Goal: Information Seeking & Learning: Learn about a topic

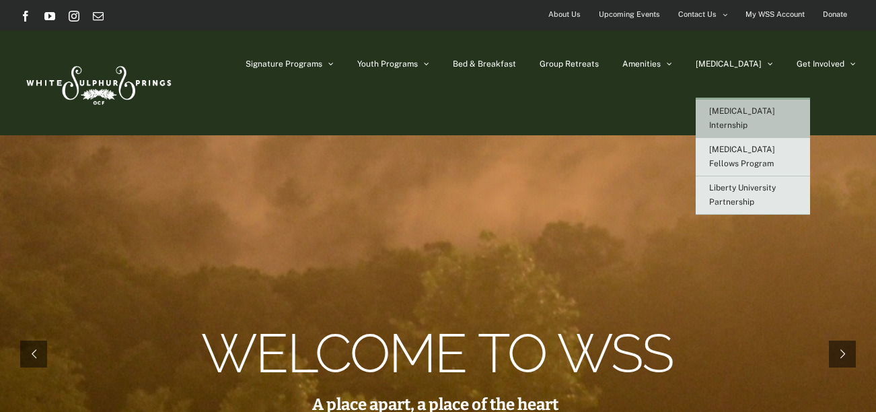
click at [770, 110] on span "[MEDICAL_DATA] Internship" at bounding box center [742, 118] width 66 height 24
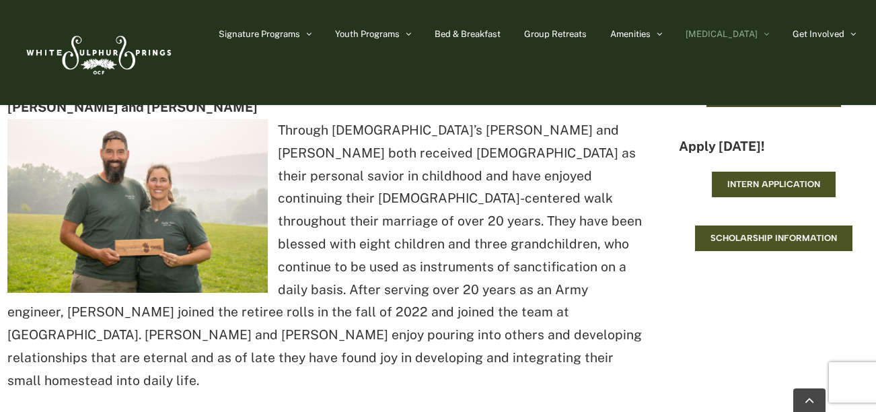
scroll to position [1507, 0]
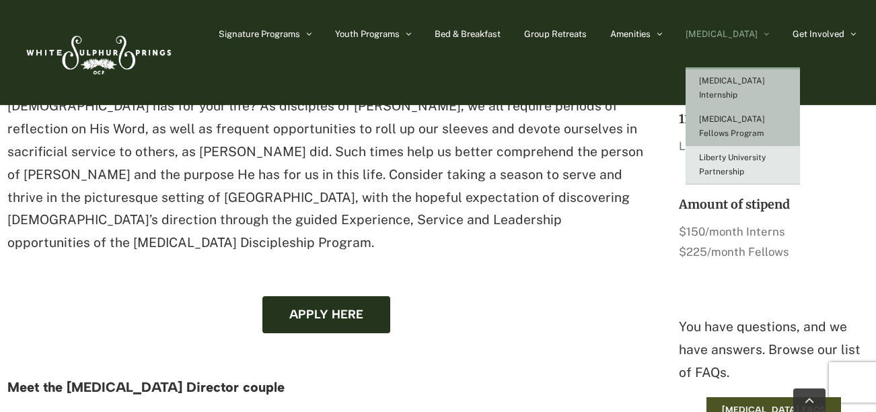
click at [759, 114] on span "[MEDICAL_DATA] Fellows Program" at bounding box center [732, 126] width 66 height 24
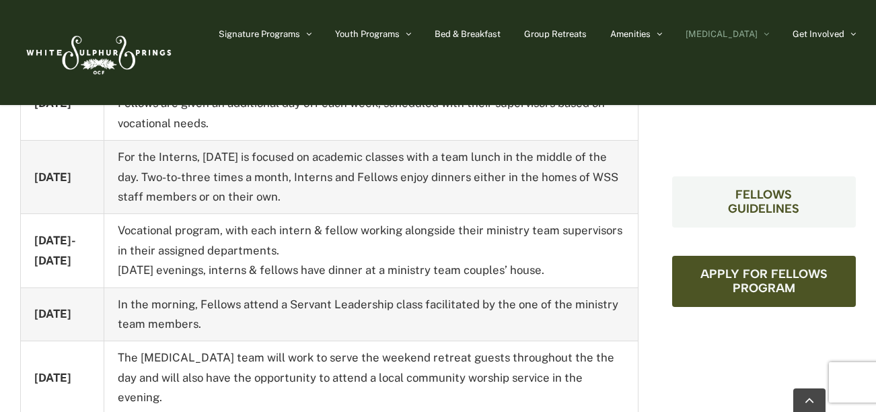
scroll to position [918, 0]
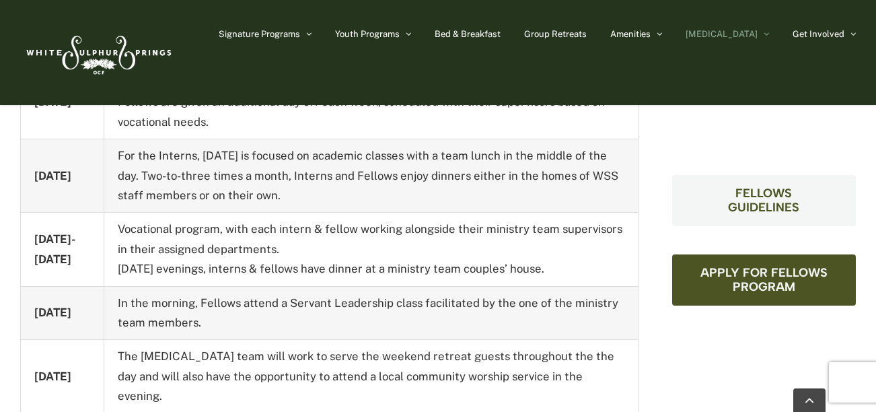
click at [737, 194] on span "Fellows Guidelines" at bounding box center [764, 200] width 130 height 28
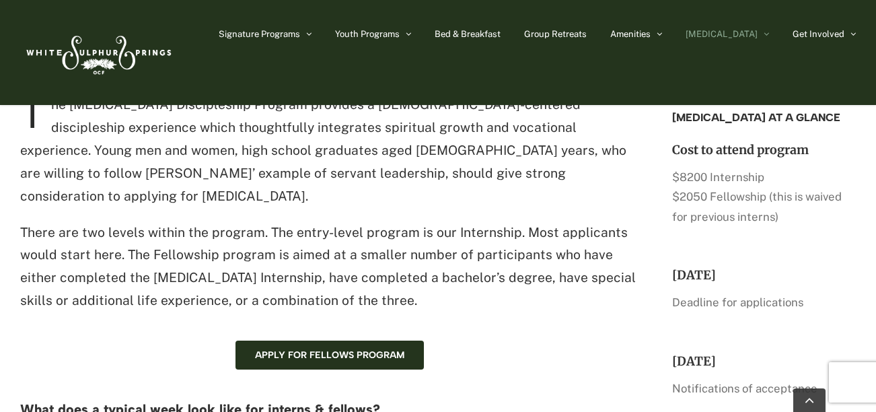
scroll to position [382, 0]
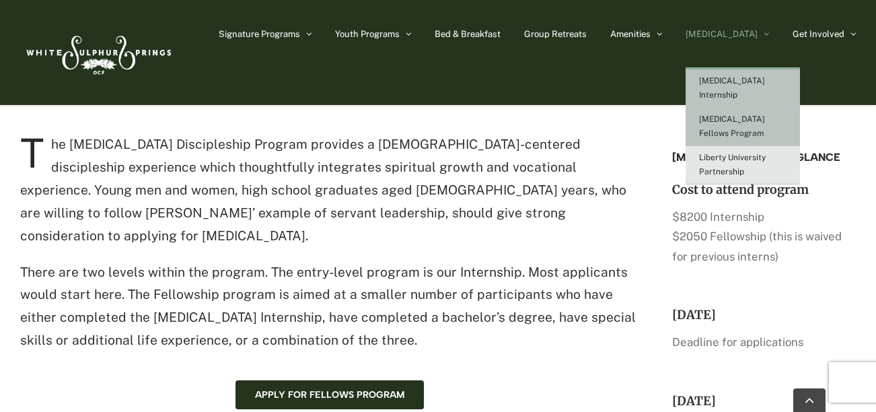
click at [765, 82] on span "[MEDICAL_DATA] Internship" at bounding box center [732, 88] width 66 height 24
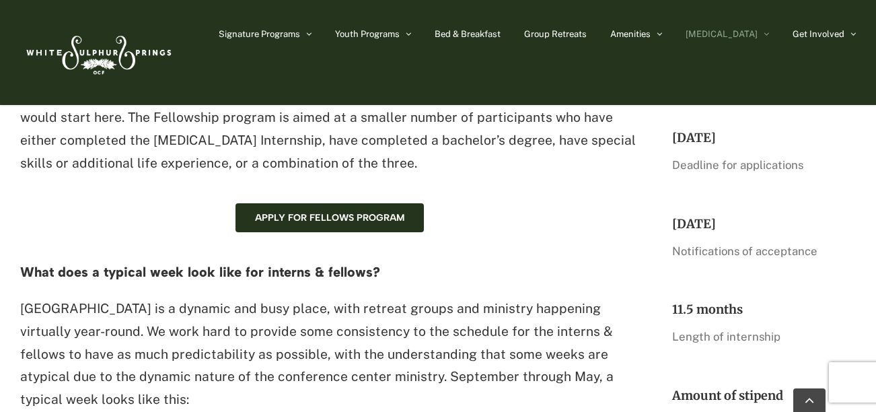
scroll to position [577, 0]
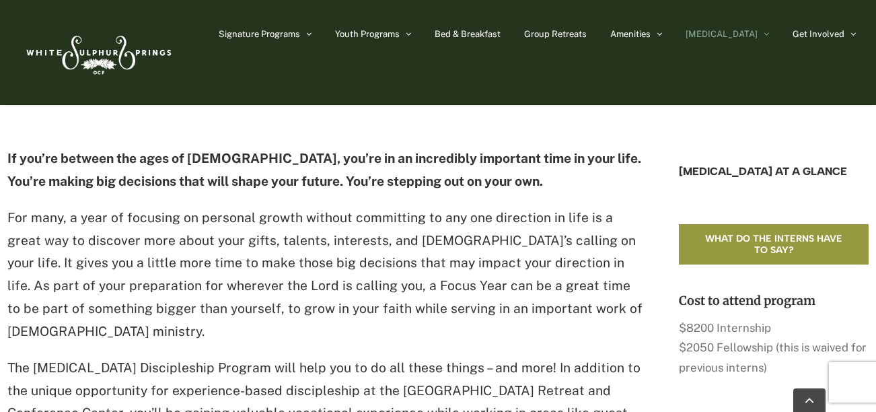
scroll to position [923, 0]
click at [721, 225] on link "What do the interns have to say?" at bounding box center [774, 245] width 190 height 40
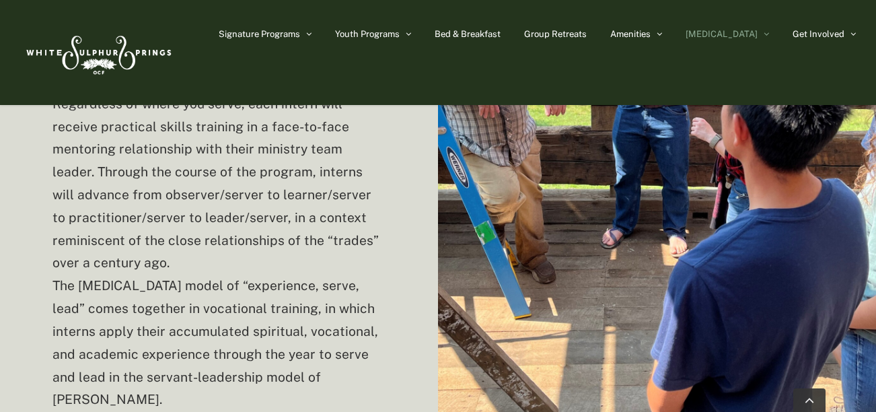
scroll to position [3048, 0]
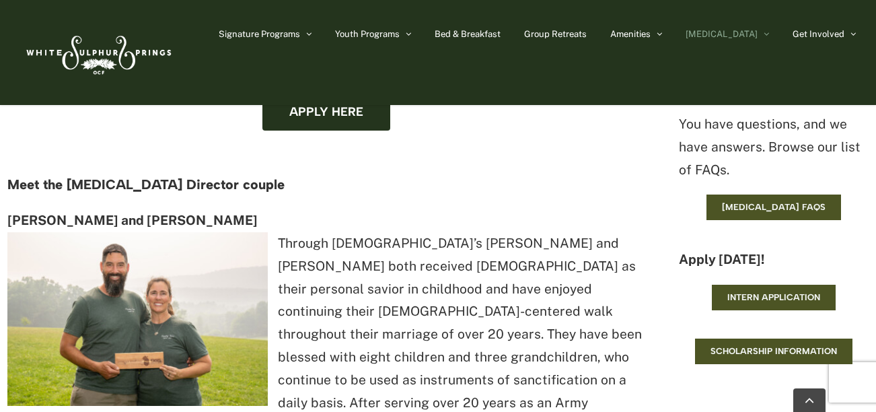
scroll to position [1696, 0]
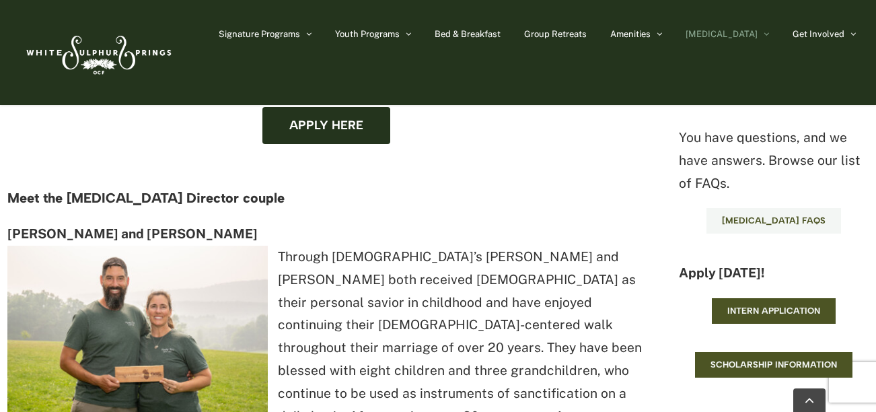
click at [787, 215] on span "[MEDICAL_DATA] FAQs" at bounding box center [774, 220] width 104 height 11
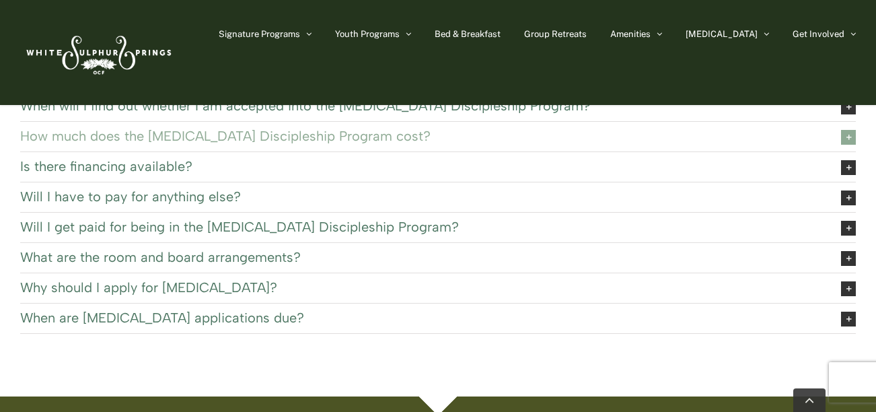
scroll to position [291, 0]
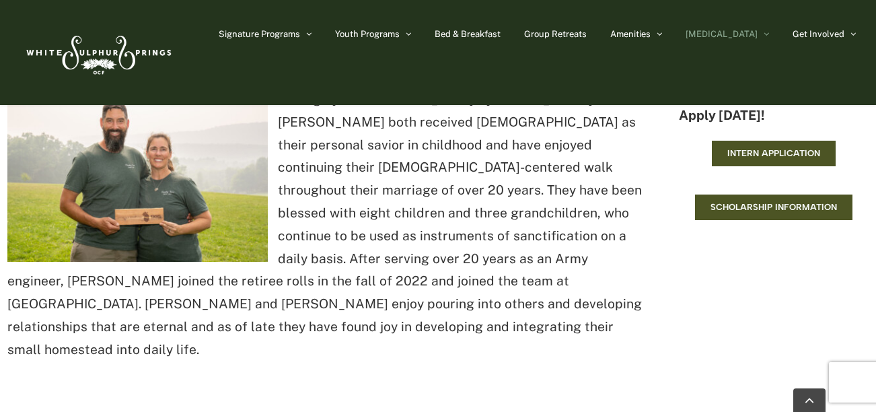
scroll to position [1852, 0]
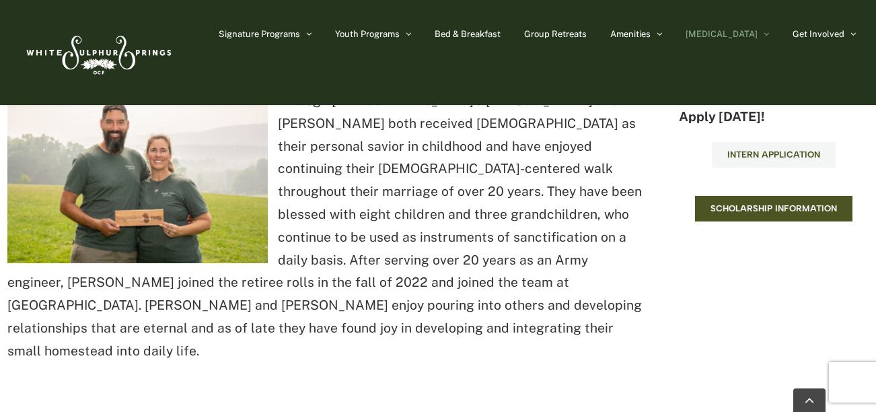
click at [789, 142] on link "Intern Application" at bounding box center [774, 155] width 124 height 26
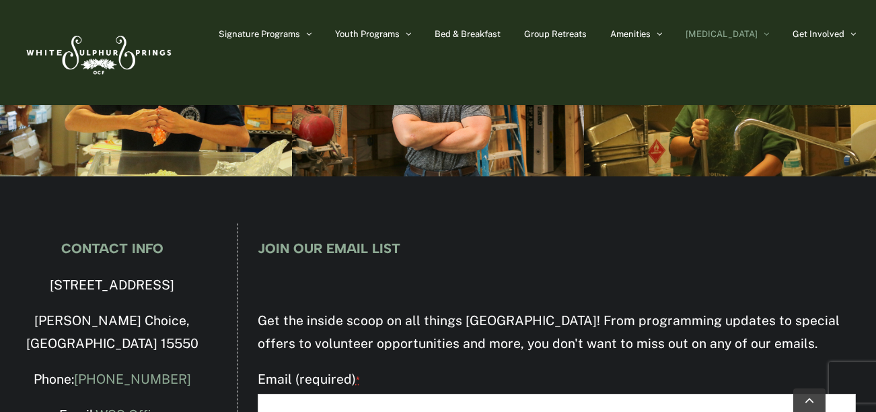
scroll to position [3588, 0]
